Goal: Book appointment/travel/reservation

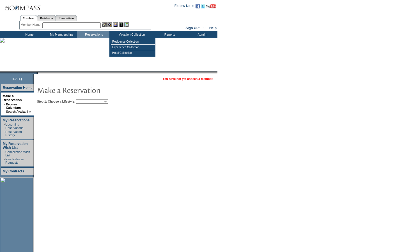
click at [102, 101] on select "Beach Leisure Metropolitan Mountain OIAL for Adventure OIAL for Couples OIAL fo…" at bounding box center [92, 101] width 32 height 4
click at [86, 99] on select "Beach Leisure Metropolitan Mountain OIAL for Adventure OIAL for Couples OIAL fo…" at bounding box center [92, 101] width 32 height 4
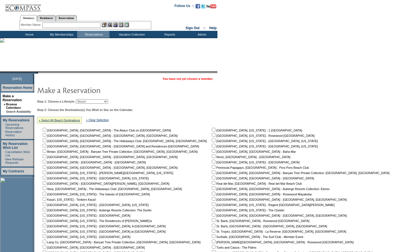
click at [103, 103] on select "Beach Leisure Metropolitan Mountain OIAL for Adventure OIAL for Couples OIAL fo…" at bounding box center [92, 101] width 32 height 4
select select "Mountain"
click at [86, 99] on select "Beach Leisure Metropolitan Mountain OIAL for Adventure OIAL for Couples OIAL fo…" at bounding box center [92, 101] width 32 height 4
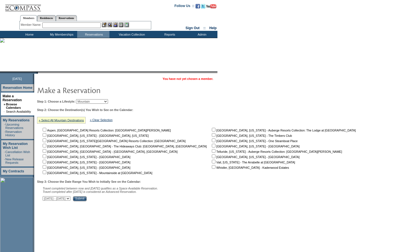
click at [46, 164] on input "checkbox" at bounding box center [45, 162] width 4 height 4
checkbox input "true"
click at [46, 157] on input "checkbox" at bounding box center [45, 157] width 4 height 4
checkbox input "true"
click at [95, 197] on div "Step 3: Choose the Date Range You Wish to Initially See on the Calendar: Travel…" at bounding box center [198, 190] width 323 height 21
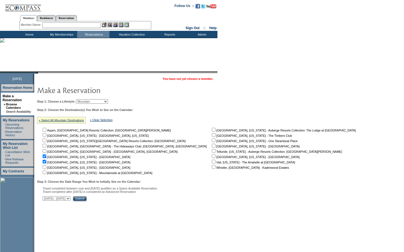
click at [70, 201] on select "September 2, 2025 - October 17, 2025 October 18, 2025 - December 1, 2025 Decemb…" at bounding box center [57, 198] width 28 height 4
select select "1/16/2026|3/1/2026"
click at [46, 197] on select "September 2, 2025 - October 17, 2025 October 18, 2025 - December 1, 2025 Decemb…" at bounding box center [57, 198] width 28 height 4
click at [87, 201] on input "Submit" at bounding box center [80, 198] width 14 height 5
